Goal: Transaction & Acquisition: Register for event/course

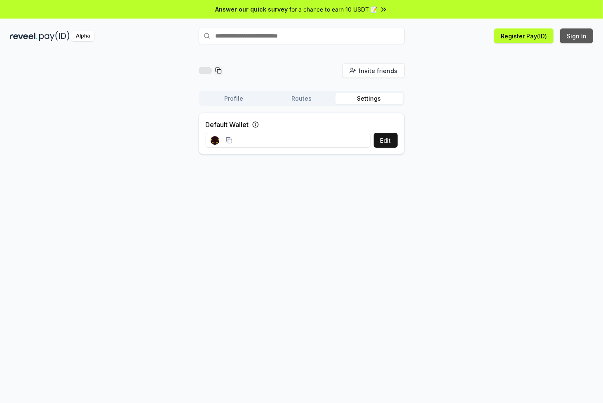
click at [575, 37] on button "Sign In" at bounding box center [576, 35] width 33 height 15
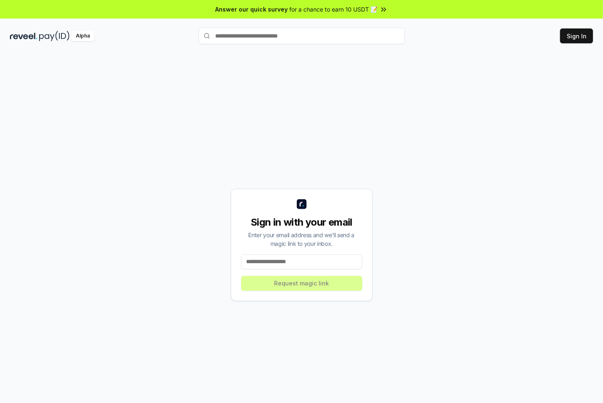
click at [304, 263] on input at bounding box center [301, 261] width 121 height 15
click at [314, 262] on input at bounding box center [301, 261] width 121 height 15
paste input "**********"
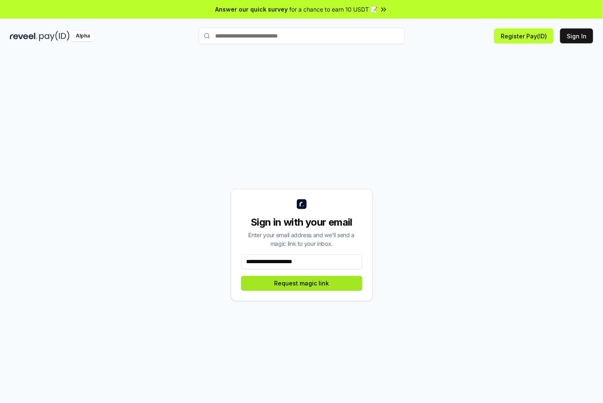
type input "**********"
click at [314, 285] on button "Request magic link" at bounding box center [301, 283] width 121 height 15
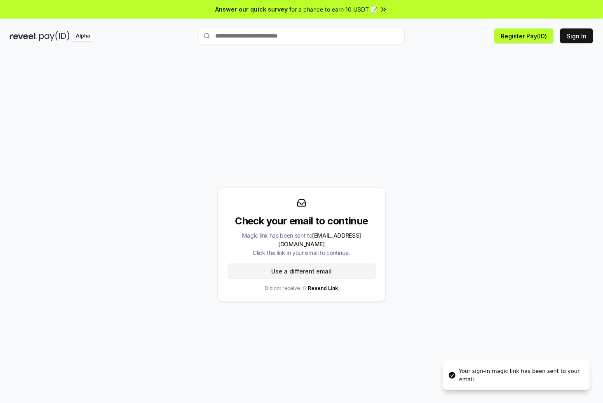
click at [305, 266] on button "Use a different email" at bounding box center [302, 270] width 148 height 15
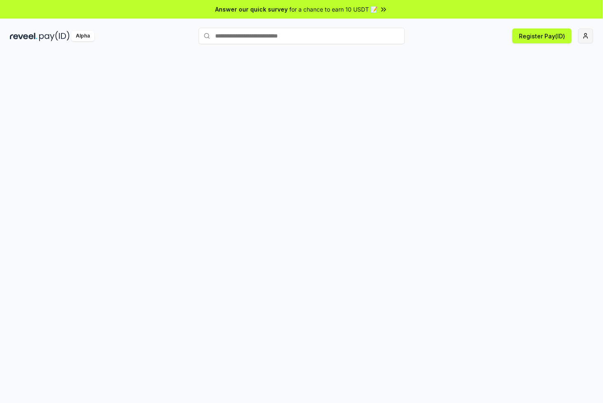
click at [587, 33] on html "Answer our quick survey for a chance to earn 10 USDT 📝 Alpha Register Pay(ID)" at bounding box center [301, 201] width 603 height 403
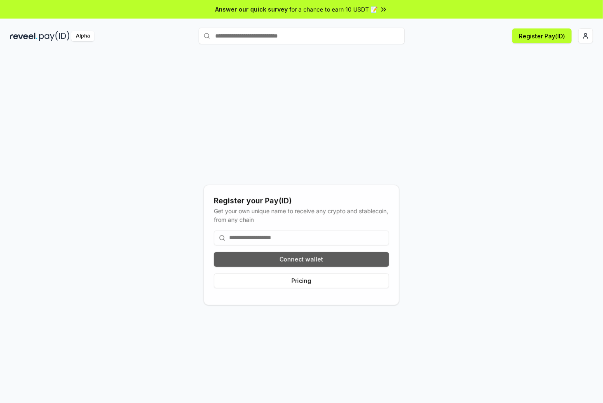
click at [334, 260] on button "Connect wallet" at bounding box center [301, 259] width 175 height 15
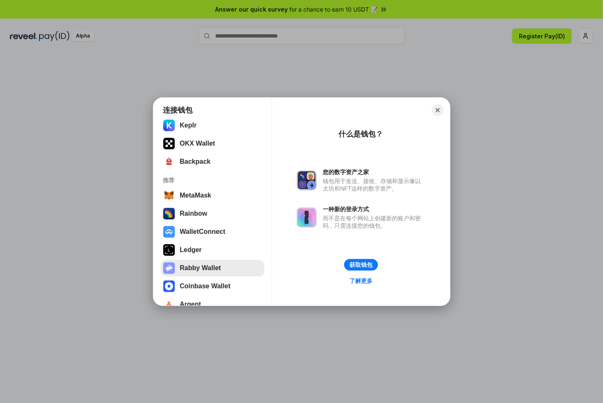
scroll to position [47, 0]
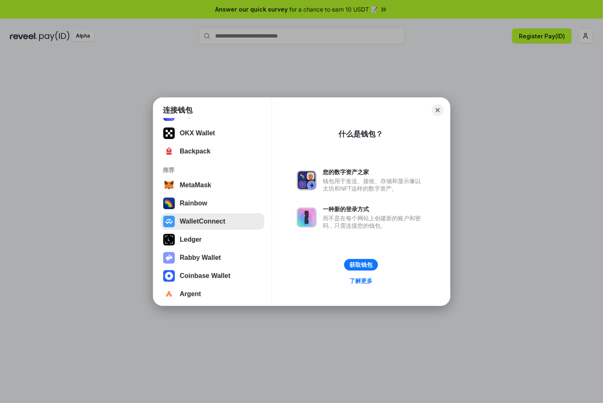
click at [200, 223] on button "WalletConnect" at bounding box center [212, 221] width 103 height 16
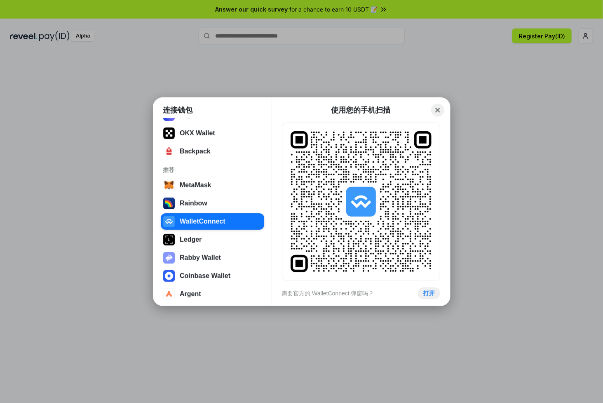
click at [439, 109] on button "Close" at bounding box center [437, 109] width 13 height 13
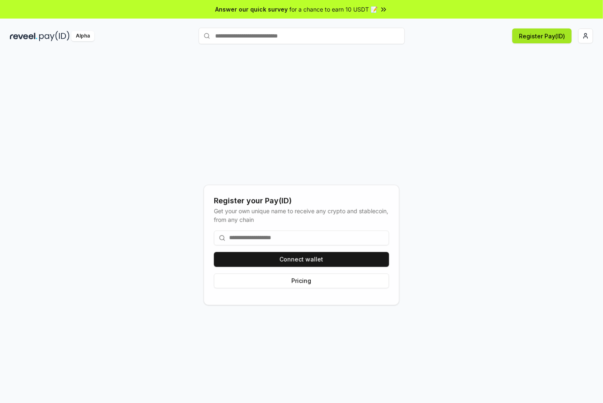
click at [548, 35] on button "Register Pay(ID)" at bounding box center [541, 35] width 59 height 15
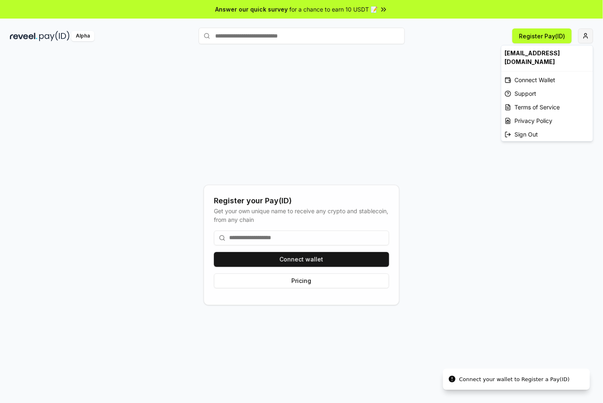
click at [589, 38] on html "Answer our quick survey for a chance to earn 10 USDT 📝 Alpha Register Pay(ID) C…" at bounding box center [301, 201] width 603 height 403
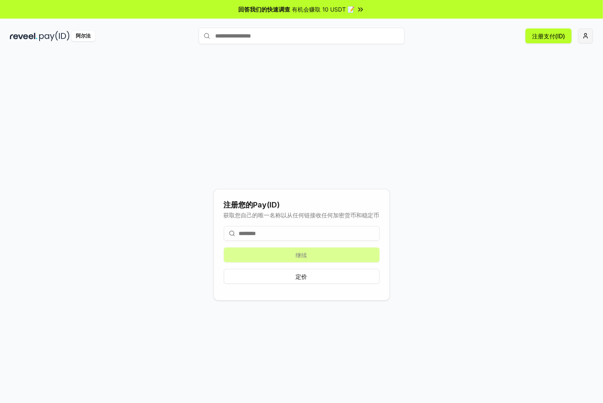
click at [587, 34] on html "回答我们的快速调查 有机会赚取 10 USDT 📝 阿尔法 注册支付(ID) 注册您的Pay(ID) 获取您自己的唯一名称以从任何链接收任何加密货币和稳定币 …" at bounding box center [301, 201] width 603 height 403
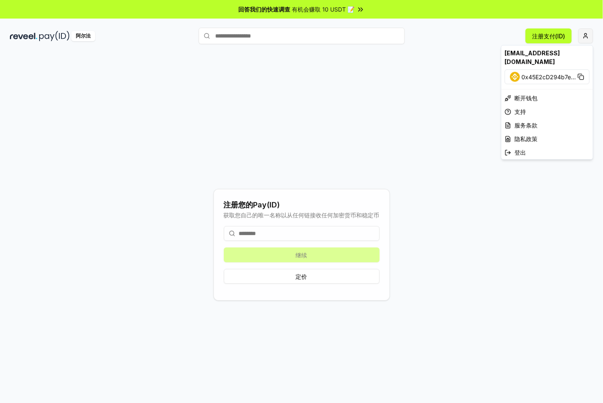
click at [516, 72] on img at bounding box center [515, 77] width 10 height 10
click at [52, 35] on html "回答我们的快速调查 有机会赚取 10 USDT 📝 阿尔法 注册支付(ID) 注册您的Pay(ID) 获取您自己的唯一名称以从任何链接收任何加密货币和稳定币 …" at bounding box center [301, 201] width 603 height 403
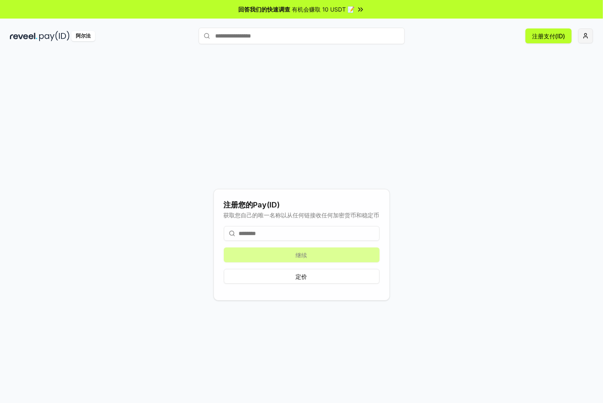
click at [68, 36] on img at bounding box center [54, 36] width 30 height 10
click at [58, 35] on img at bounding box center [54, 36] width 30 height 10
click at [281, 8] on font "回答我们的快速调查" at bounding box center [265, 9] width 52 height 7
click at [592, 35] on div "阿尔法 注册支付(ID)" at bounding box center [301, 35] width 603 height 21
click at [590, 35] on html "回答我们的快速调查 有机会赚取 10 USDT 📝 阿尔法 注册支付(ID) 注册您的Pay(ID) 获取您自己的唯一名称以从任何链接收任何加密货币和稳定币 …" at bounding box center [301, 201] width 603 height 403
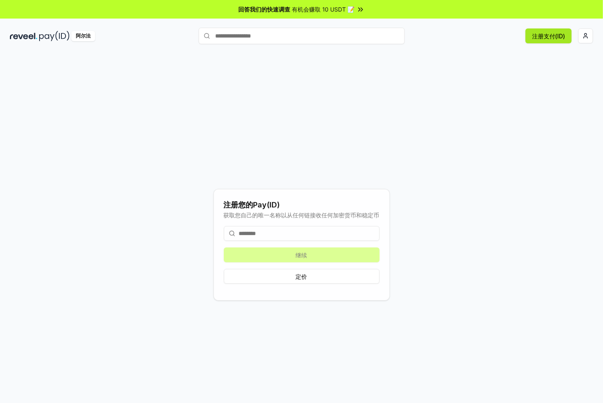
click at [547, 40] on font "注册支付(ID)" at bounding box center [548, 36] width 33 height 9
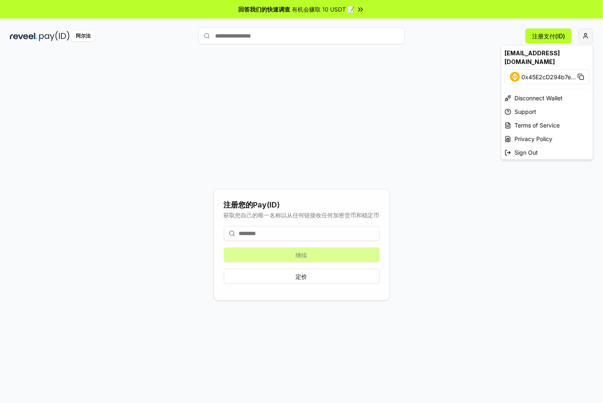
click at [588, 35] on html "回答我们的快速调查 有机会赚取 10 USDT 📝 阿尔法 注册支付(ID) 注册您的Pay(ID) 获取您自己的唯一名称以从任何链接收任何加密货币和稳定币 …" at bounding box center [301, 201] width 603 height 403
click at [540, 73] on font "0x45E2cD294b7e" at bounding box center [545, 76] width 49 height 7
click at [279, 235] on html "回答我们的快速调查 有机会赚取 10 USDT 📝 阿尔法 注册支付(ID) 注册您的Pay(ID) 获取您自己的唯一名称以从任何链接收任何加密货币和稳定币 …" at bounding box center [301, 201] width 603 height 403
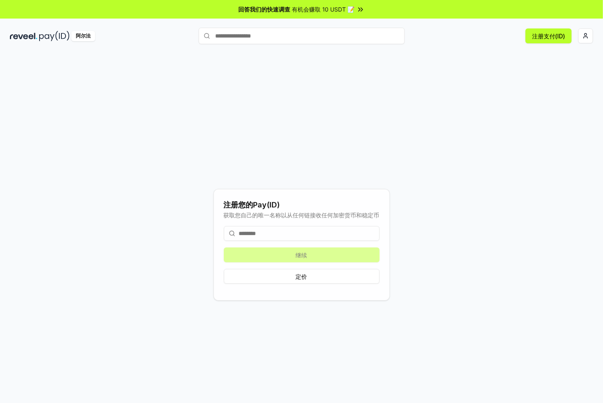
click at [277, 235] on input at bounding box center [302, 233] width 156 height 15
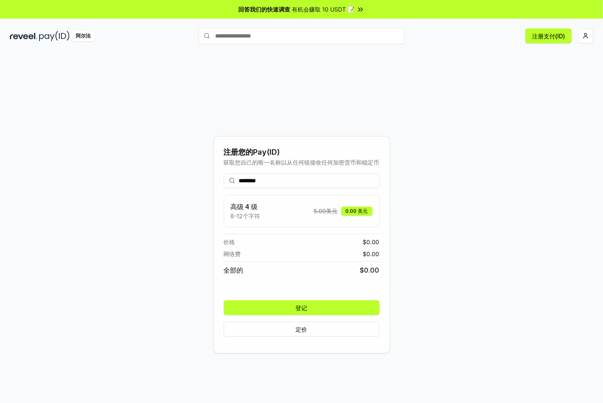
type input "********"
click at [318, 307] on button "登记" at bounding box center [302, 307] width 156 height 15
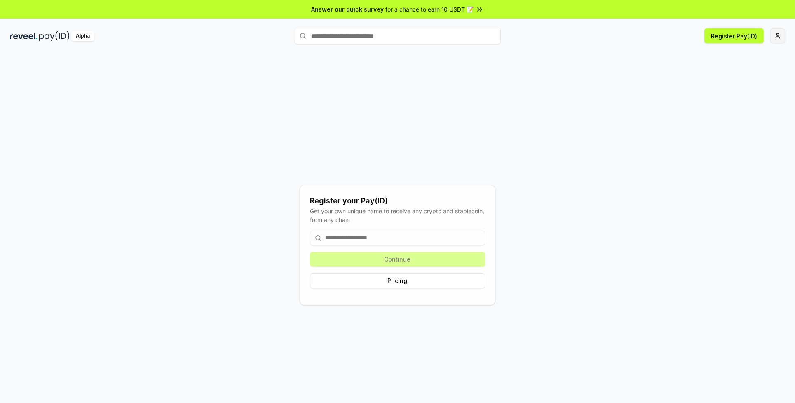
click at [782, 36] on html "Answer our quick survey for a chance to earn 10 USDT 📝 Alpha Register Pay(ID) R…" at bounding box center [397, 201] width 795 height 403
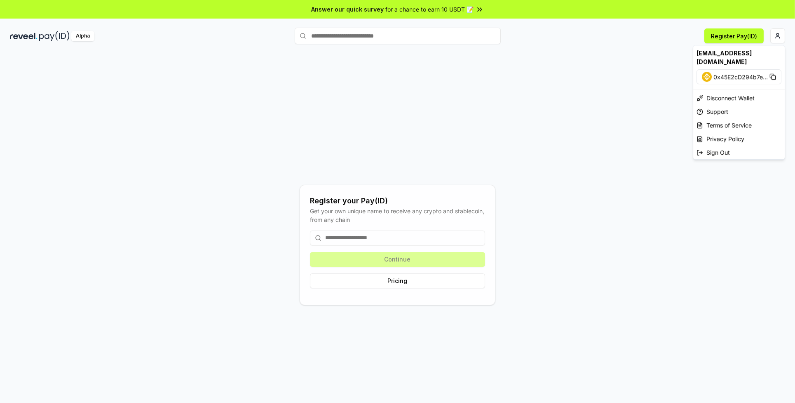
click at [726, 53] on div "[EMAIL_ADDRESS][DOMAIN_NAME]" at bounding box center [738, 57] width 91 height 24
click at [725, 132] on div "Privacy Policy" at bounding box center [738, 139] width 91 height 14
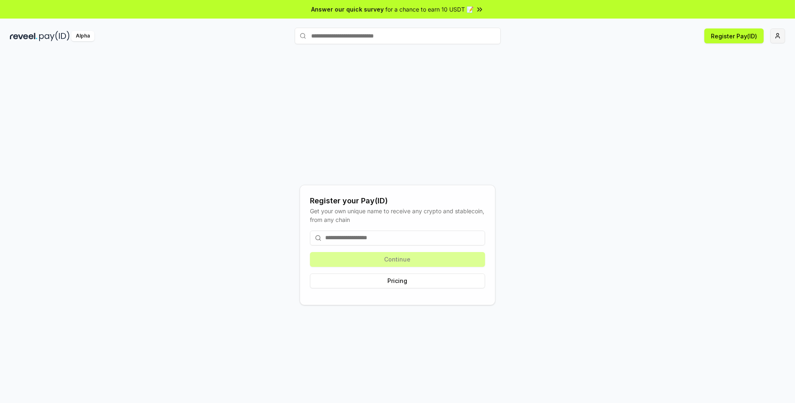
click at [783, 36] on html "Answer our quick survey for a chance to earn 10 USDT 📝 Alpha Register Pay(ID) R…" at bounding box center [397, 201] width 795 height 403
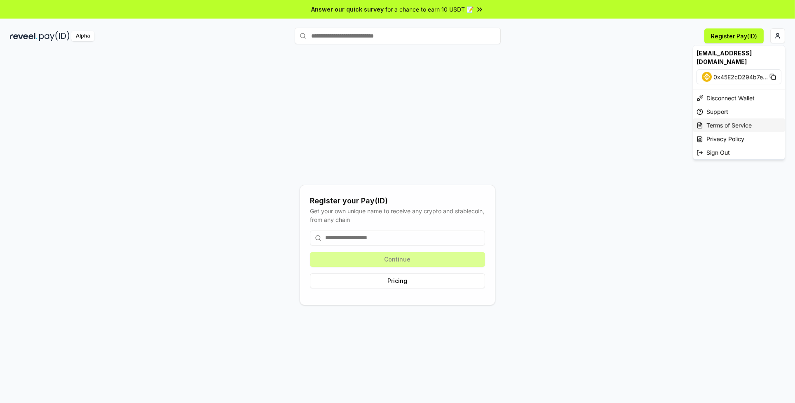
click at [732, 119] on div "Terms of Service" at bounding box center [738, 125] width 91 height 14
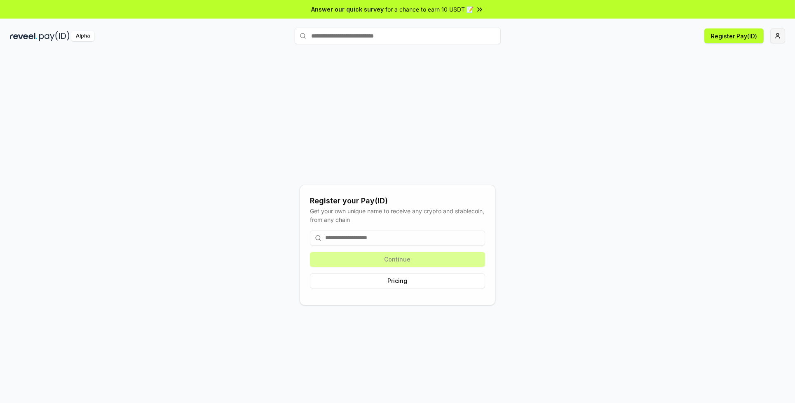
click at [775, 38] on html "Answer our quick survey for a chance to earn 10 USDT 📝 Alpha Register Pay(ID) R…" at bounding box center [397, 201] width 795 height 403
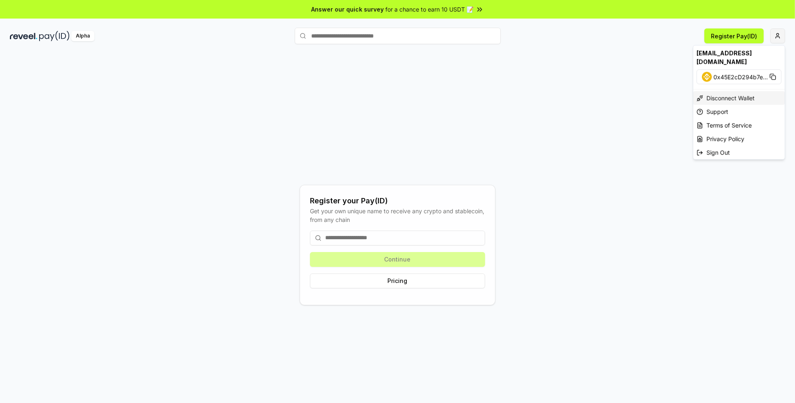
click at [735, 91] on div "Disconnect Wallet" at bounding box center [738, 98] width 91 height 14
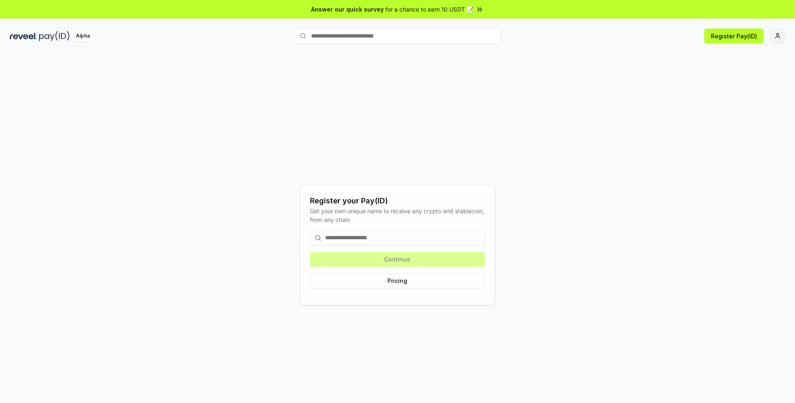
click at [776, 38] on html "Answer our quick survey for a chance to earn 10 USDT 📝 Alpha Register Pay(ID) R…" at bounding box center [397, 201] width 795 height 403
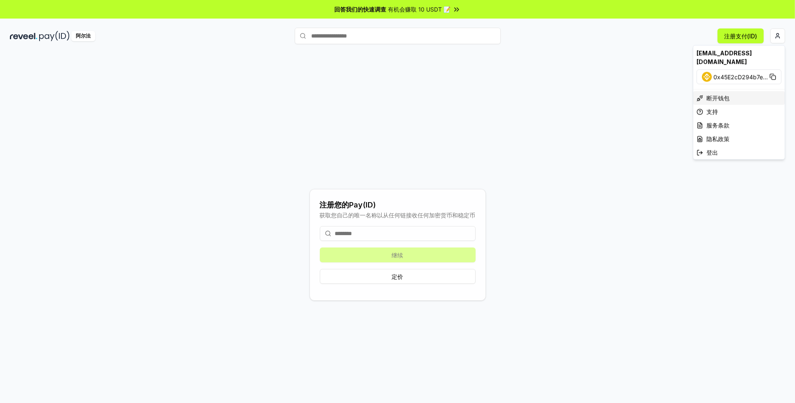
click at [718, 94] on font "断开钱包" at bounding box center [717, 97] width 23 height 7
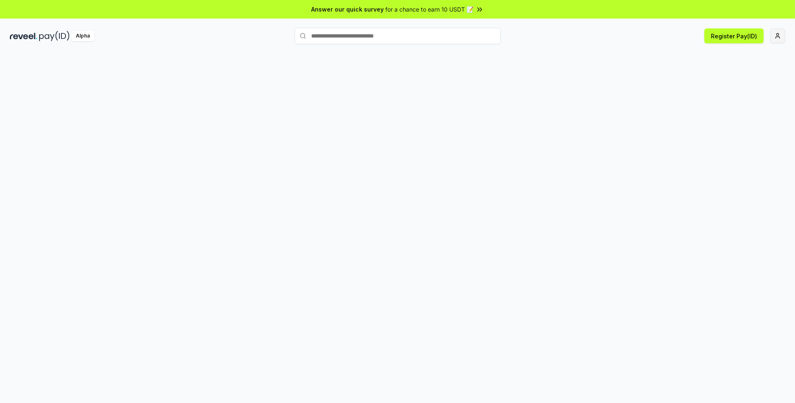
click at [781, 34] on html "Answer our quick survey for a chance to earn 10 USDT 📝 Alpha Register Pay(ID)" at bounding box center [397, 201] width 795 height 403
